Goal: Task Accomplishment & Management: Use online tool/utility

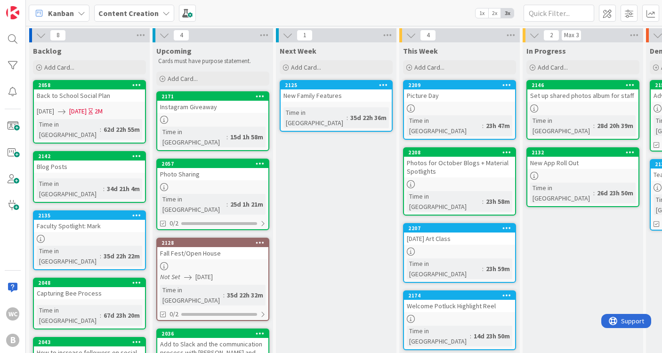
click at [289, 190] on div "Next Week Add Card... 2125 New Family Features Time in Column : 35d 22h 36m" at bounding box center [336, 324] width 120 height 565
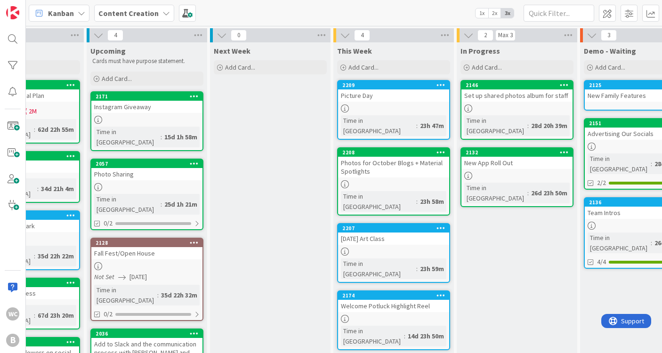
scroll to position [0, 59]
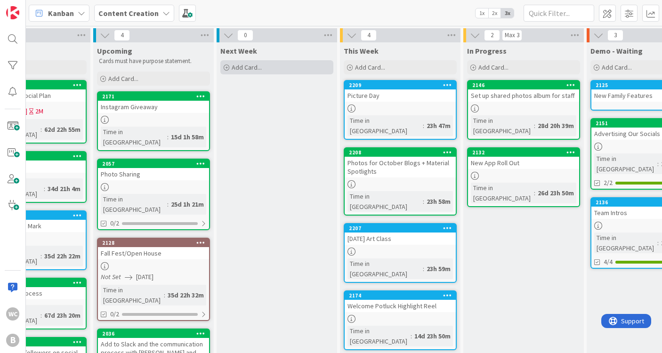
click at [242, 69] on span "Add Card..." at bounding box center [247, 67] width 30 height 8
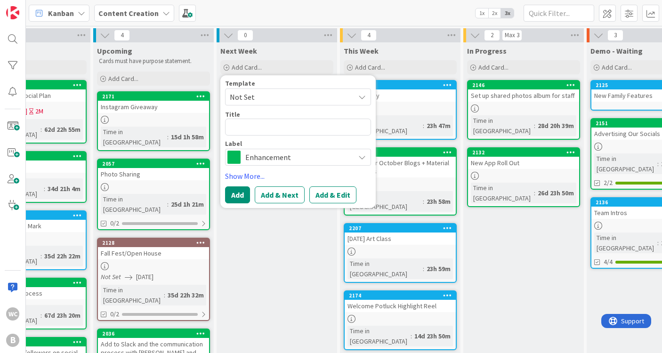
type textarea "x"
type textarea "W"
type textarea "x"
type textarea "Wo"
type textarea "x"
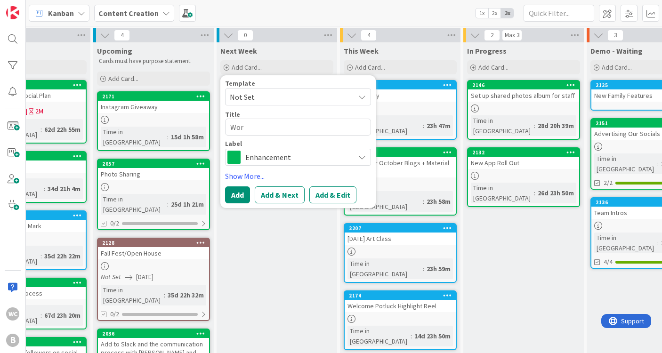
type textarea "Worl"
type textarea "x"
type textarea "World"
type textarea "x"
type textarea "World"
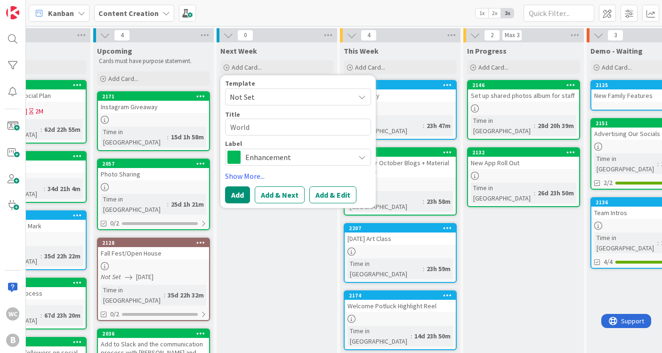
type textarea "x"
type textarea "World T"
type textarea "x"
type textarea "World Te"
type textarea "x"
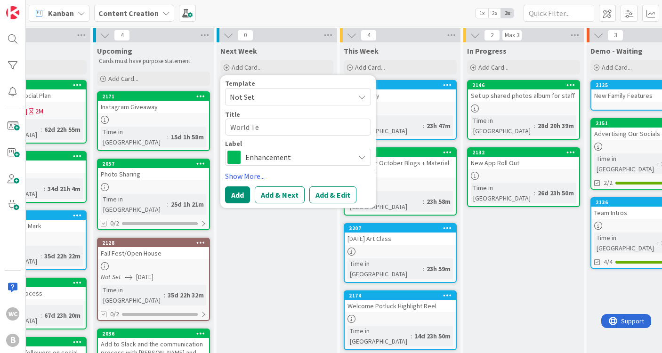
type textarea "World Tea"
type textarea "x"
type textarea "World Teac"
type textarea "x"
type textarea "World Teach"
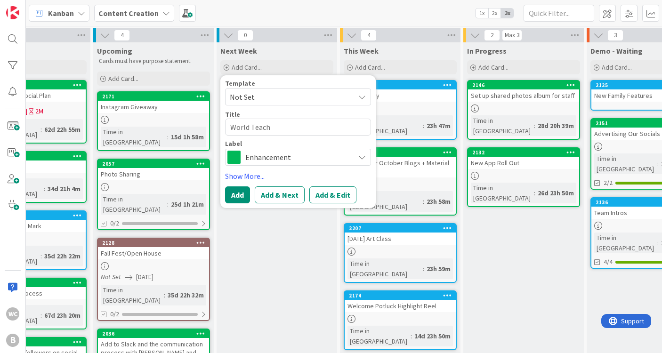
type textarea "x"
type textarea "World Teache"
type textarea "x"
type textarea "World Teacher"
type textarea "x"
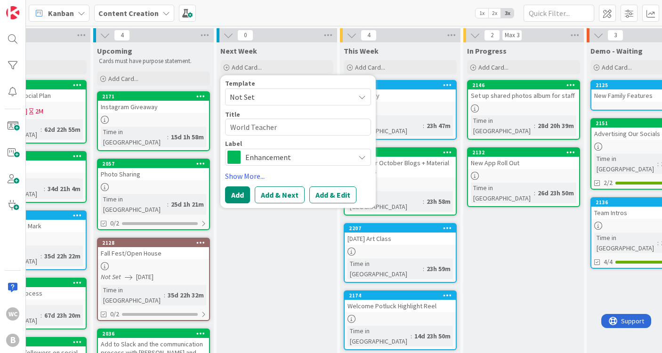
type textarea "World Teacher D"
type textarea "x"
type textarea "World Teacher Da"
type textarea "x"
type textarea "World Teacher Day"
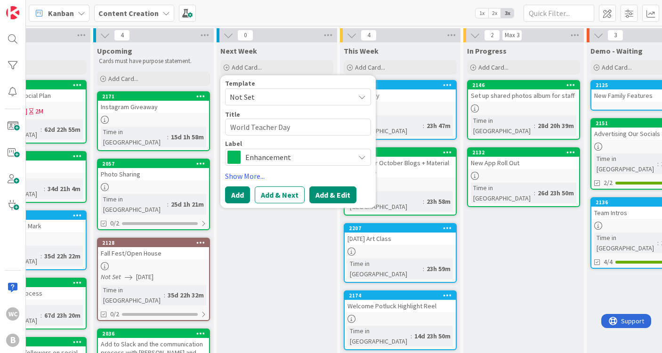
click at [335, 188] on button "Add & Edit" at bounding box center [332, 194] width 47 height 17
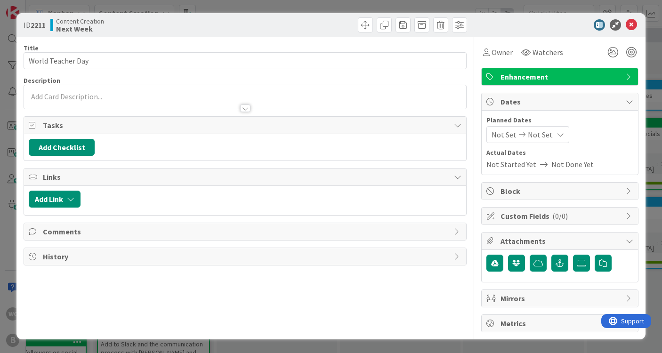
click at [262, 106] on div at bounding box center [245, 104] width 442 height 10
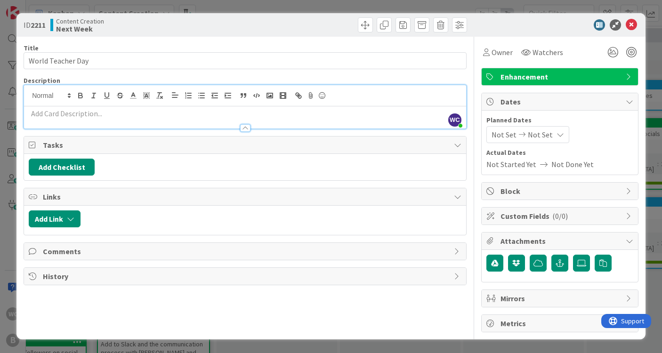
click at [86, 113] on p at bounding box center [245, 113] width 433 height 11
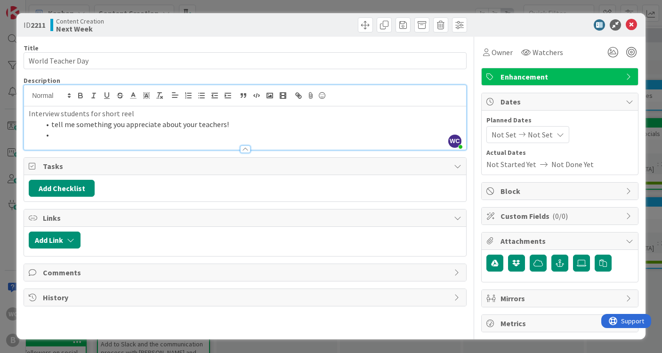
click at [544, 133] on span "Not Set" at bounding box center [540, 134] width 25 height 11
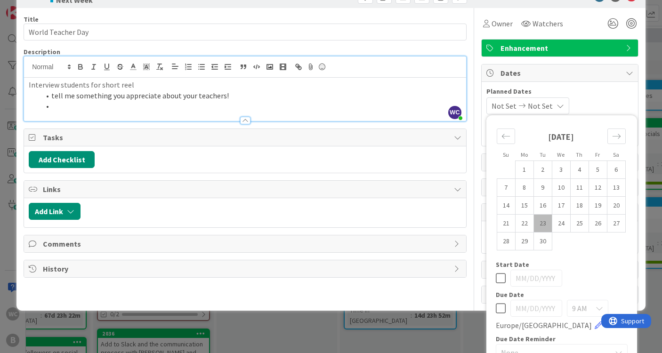
scroll to position [43, 0]
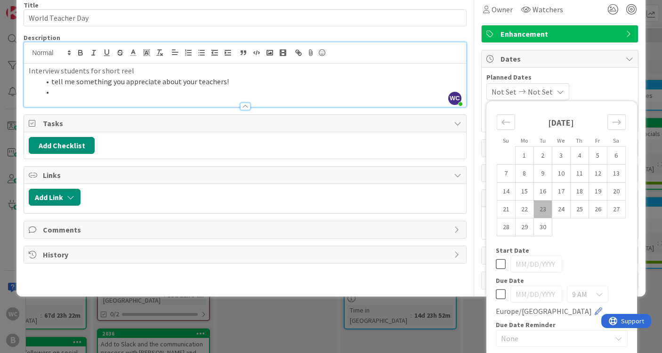
click at [499, 292] on icon at bounding box center [501, 294] width 10 height 11
click at [529, 295] on input "[DATE]" at bounding box center [536, 294] width 52 height 17
click at [520, 295] on input "[DATE]" at bounding box center [536, 294] width 52 height 17
click at [522, 295] on input "[DATE]" at bounding box center [536, 294] width 52 height 17
click at [529, 295] on input "[DATE]" at bounding box center [536, 294] width 52 height 17
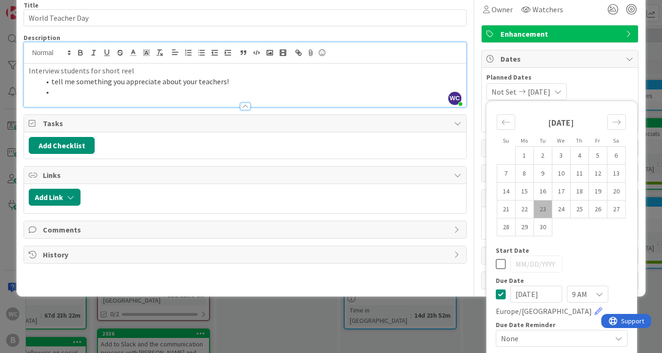
type input "[DATE]"
click at [577, 279] on div "Due Date" at bounding box center [562, 280] width 132 height 7
click at [589, 300] on div "9 AM" at bounding box center [587, 294] width 41 height 17
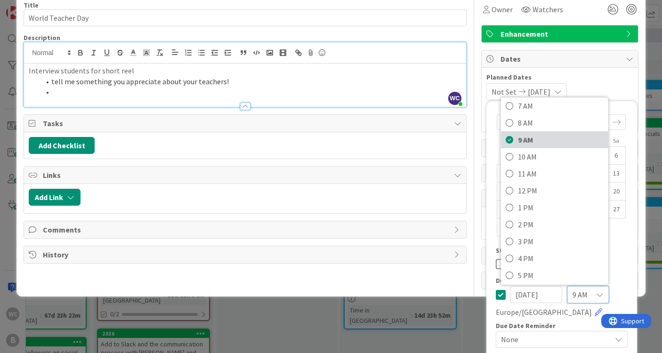
scroll to position [124, 0]
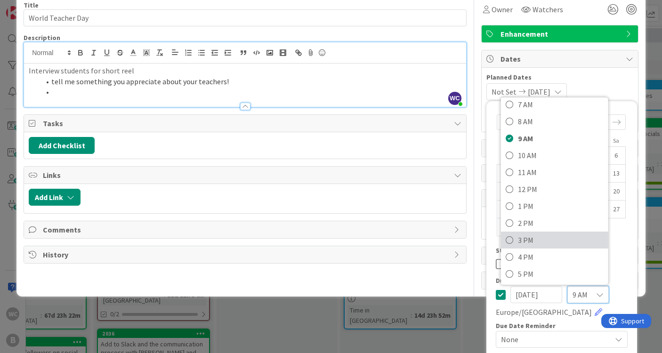
click at [535, 240] on span "3 PM" at bounding box center [560, 240] width 86 height 14
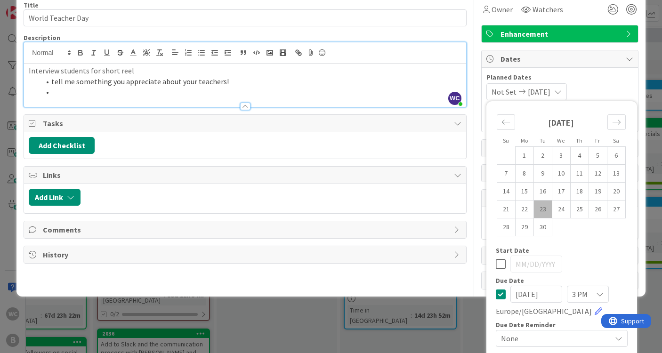
click at [503, 260] on icon at bounding box center [501, 263] width 10 height 11
click at [546, 209] on td "23" at bounding box center [542, 210] width 18 height 18
type input "[DATE]"
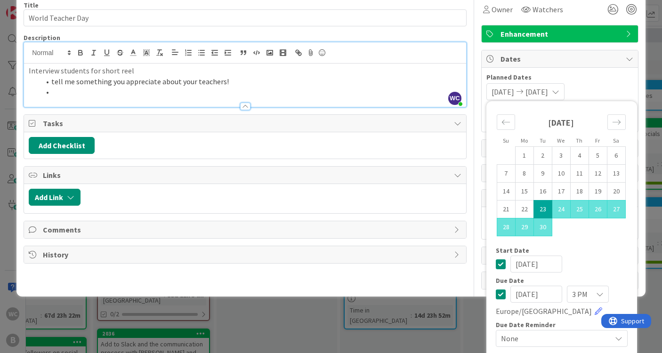
click at [140, 97] on div at bounding box center [245, 102] width 442 height 10
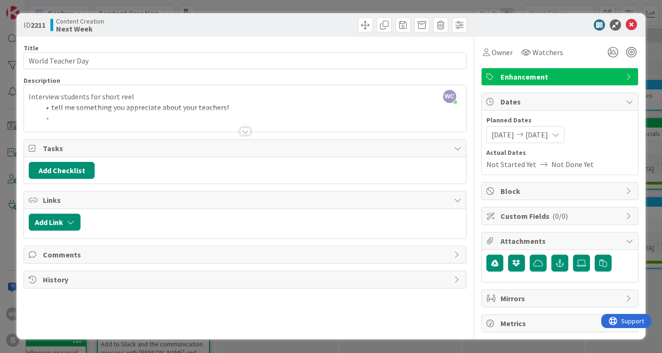
click at [230, 107] on li "tell me something you appreciate about your teachers!" at bounding box center [250, 107] width 421 height 11
click at [223, 107] on div "Interview students for short reel tell me something you appreciate about your t…" at bounding box center [245, 110] width 442 height 42
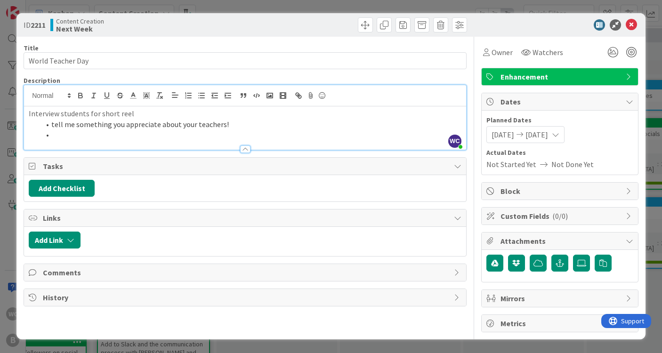
click at [225, 122] on li "tell me something you appreciate about your teachers!" at bounding box center [250, 124] width 421 height 11
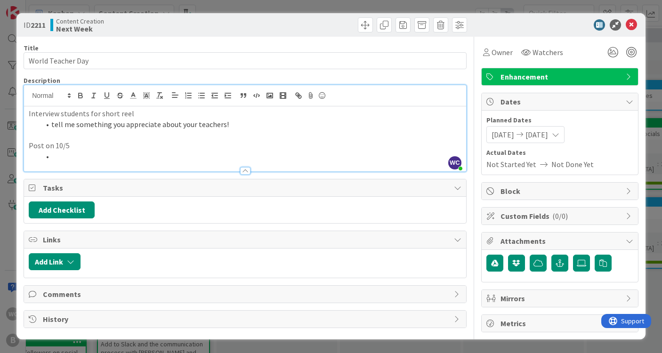
click at [80, 154] on li at bounding box center [250, 156] width 421 height 11
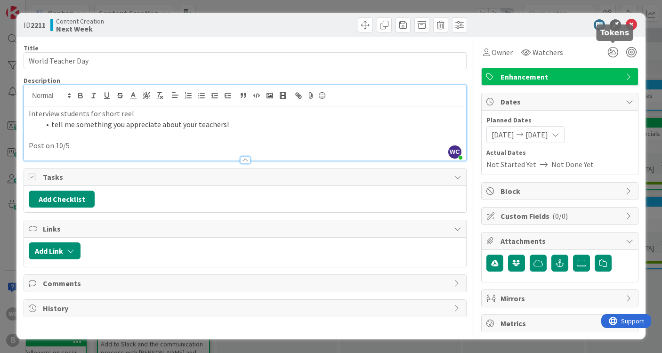
click at [608, 64] on div "Owner Watchers Enhancement Dates Planned Dates [DATE] [DATE] Su Mo Tu We Th Fr …" at bounding box center [559, 185] width 157 height 296
click at [607, 73] on span "Enhancement" at bounding box center [560, 76] width 120 height 11
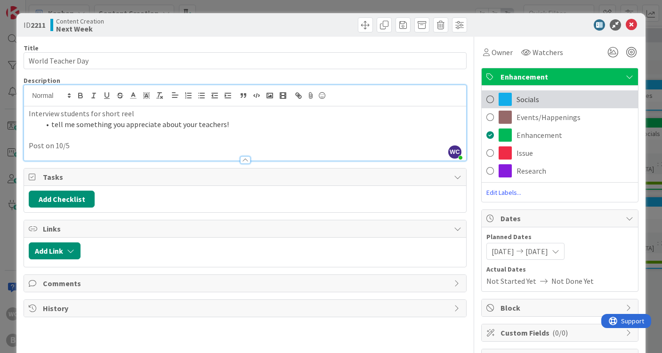
click at [531, 98] on span "Socials" at bounding box center [527, 99] width 23 height 11
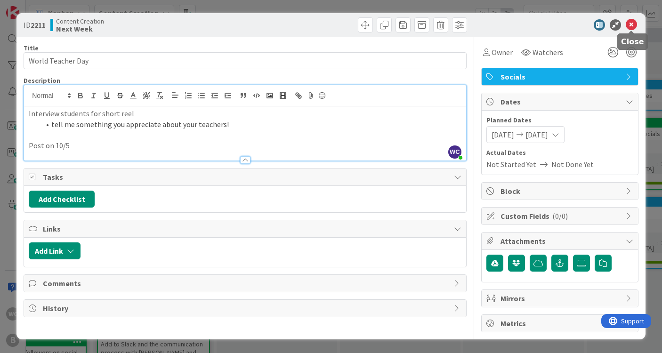
click at [630, 25] on icon at bounding box center [631, 24] width 11 height 11
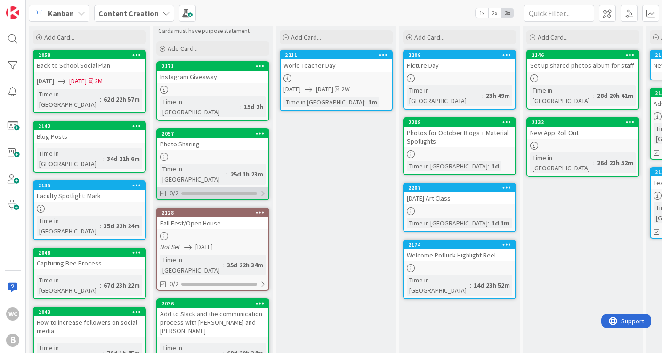
scroll to position [30, 0]
click at [100, 75] on link "2058 Back to School Social Plan [DATE] [DATE] 2M Time in [GEOGRAPHIC_DATA] : 62…" at bounding box center [89, 82] width 113 height 64
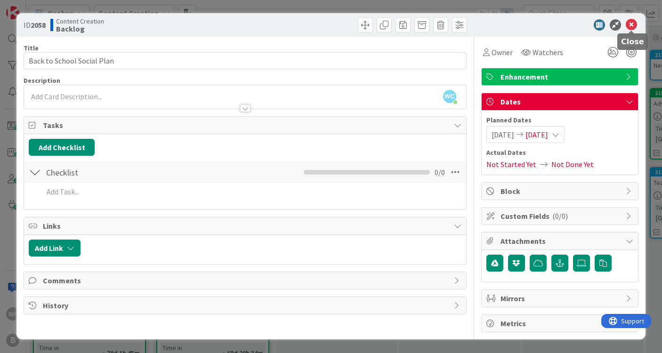
click at [636, 21] on icon at bounding box center [631, 24] width 11 height 11
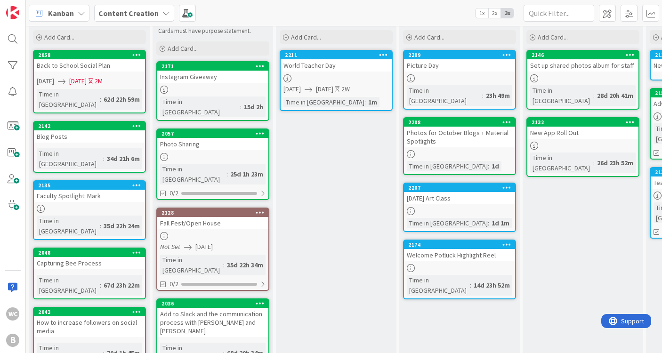
drag, startPoint x: 112, startPoint y: 64, endPoint x: 129, endPoint y: 65, distance: 16.5
click at [129, 65] on div "Back to School Social Plan" at bounding box center [89, 65] width 111 height 12
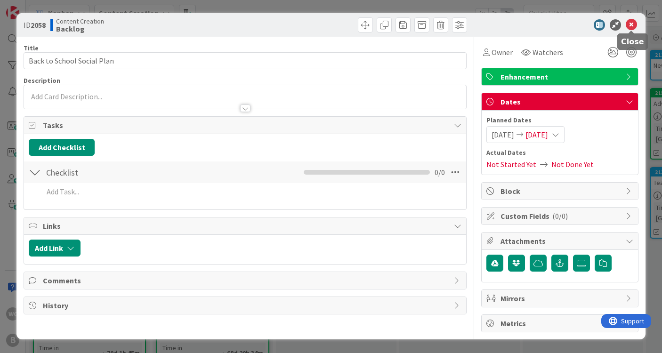
click at [634, 27] on icon at bounding box center [631, 24] width 11 height 11
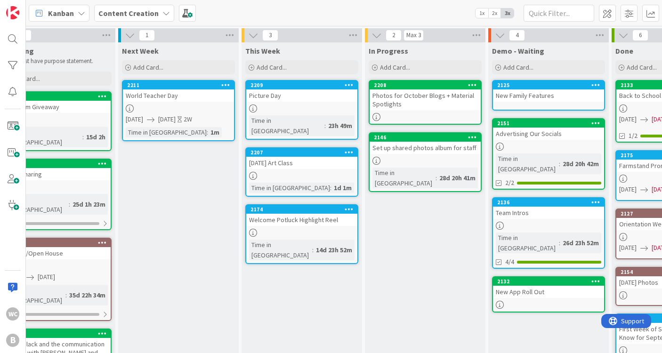
scroll to position [0, 158]
click at [330, 172] on div at bounding box center [301, 176] width 111 height 8
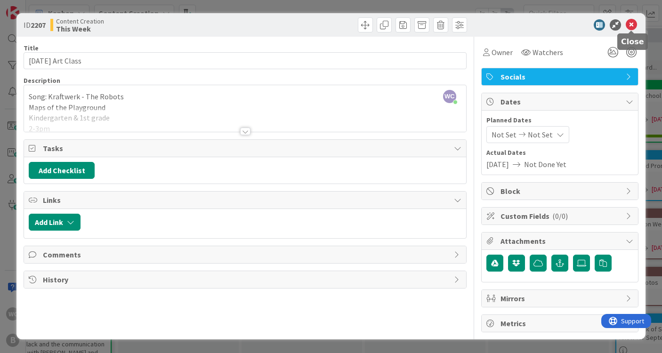
click at [632, 22] on icon at bounding box center [631, 24] width 11 height 11
